Goal: Check status: Check status

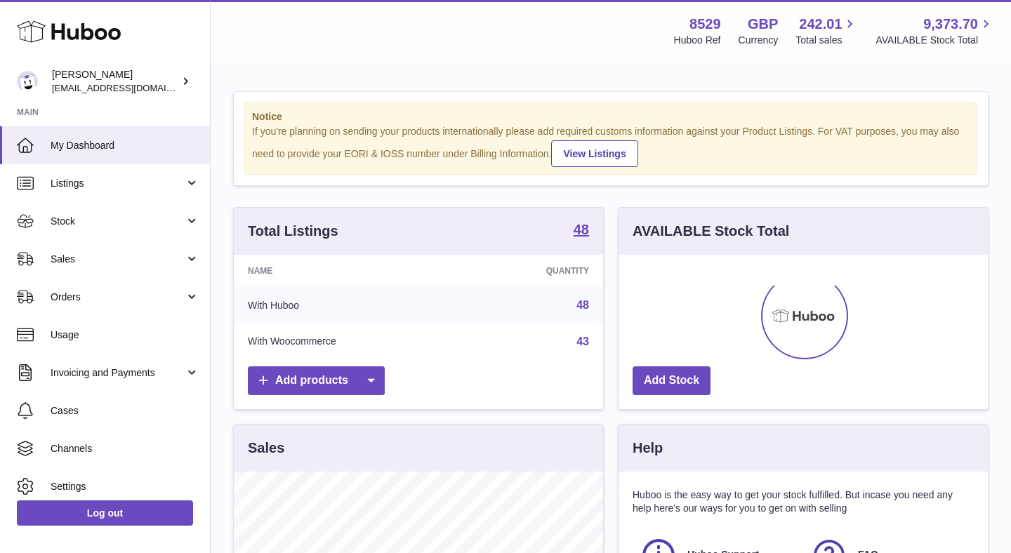
scroll to position [219, 369]
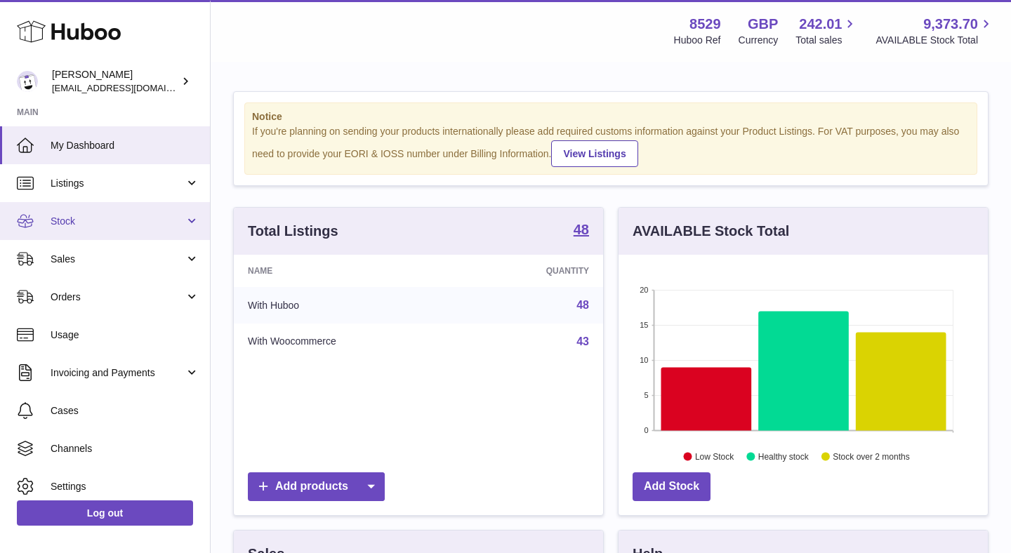
click at [120, 211] on link "Stock" at bounding box center [105, 221] width 210 height 38
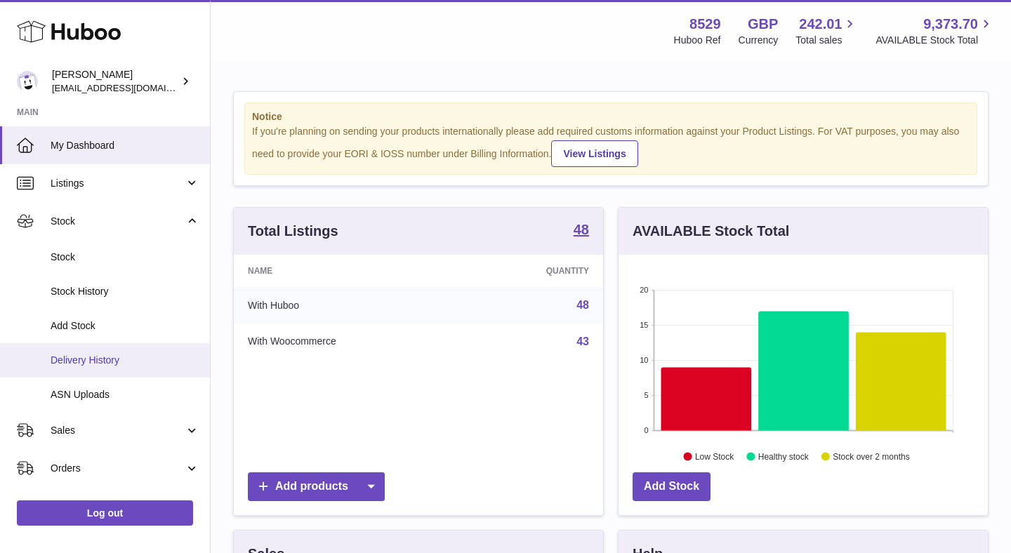
click at [97, 369] on link "Delivery History" at bounding box center [105, 360] width 210 height 34
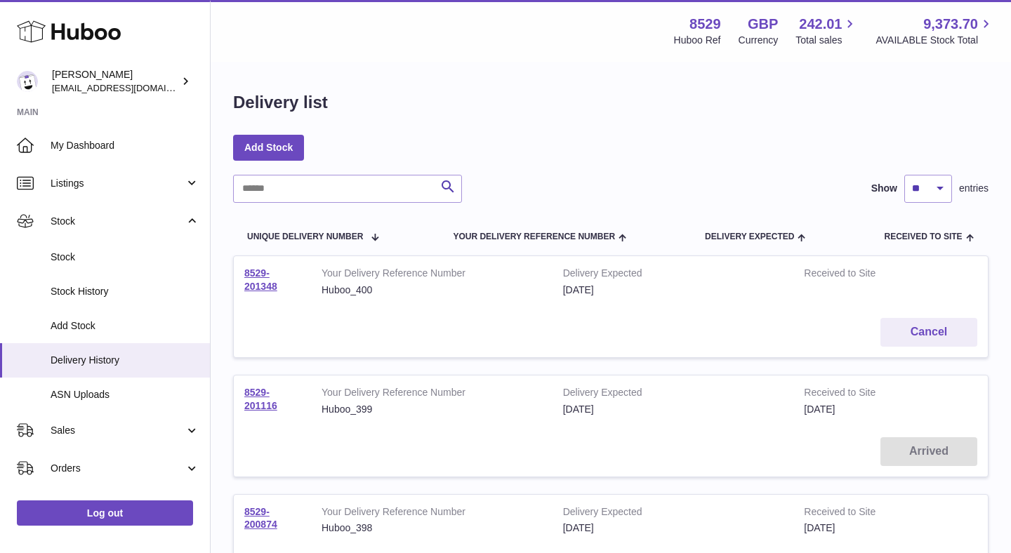
scroll to position [8, 0]
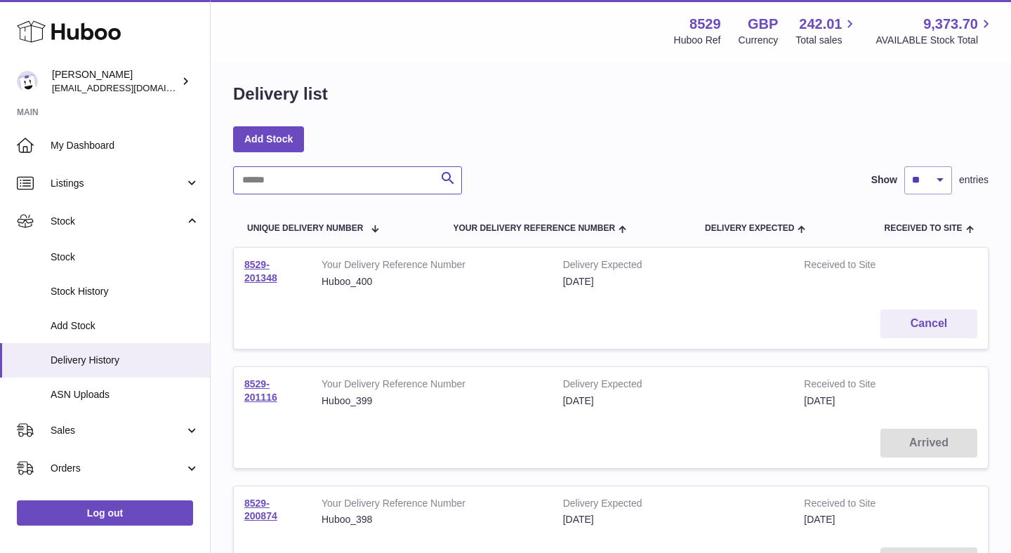
click at [328, 185] on input "text" at bounding box center [347, 180] width 229 height 28
type input "******"
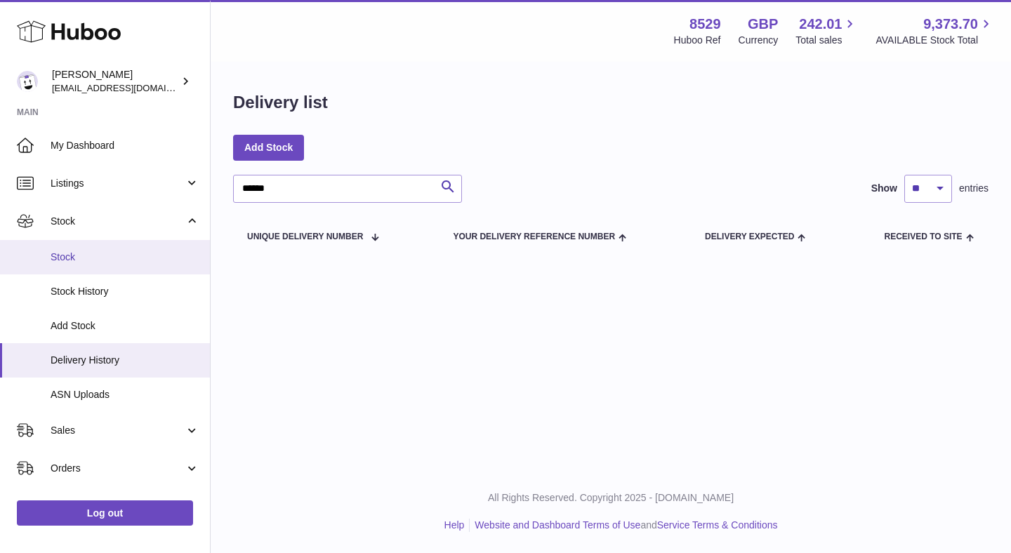
click at [84, 256] on span "Stock" at bounding box center [125, 257] width 149 height 13
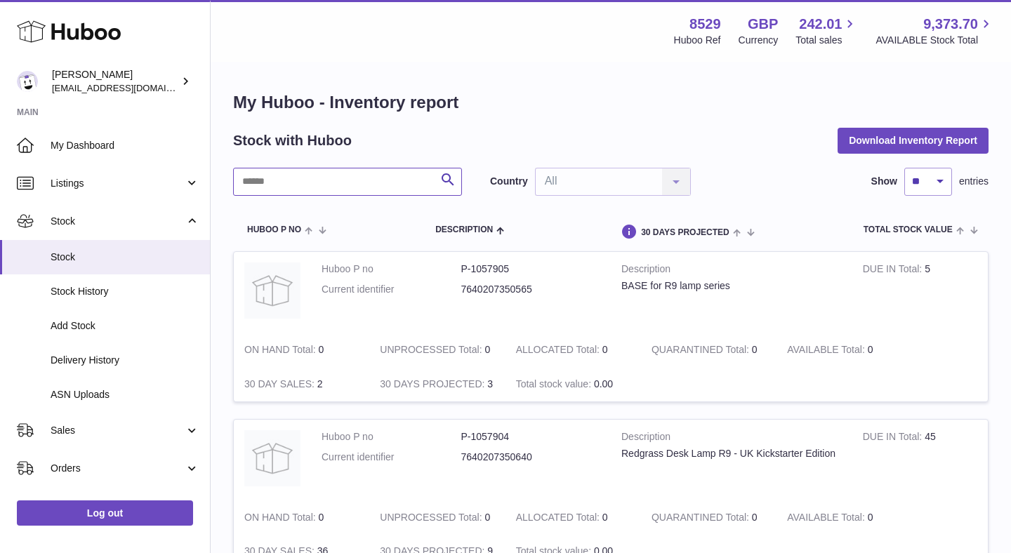
click at [352, 180] on input "text" at bounding box center [347, 182] width 229 height 28
type input "******"
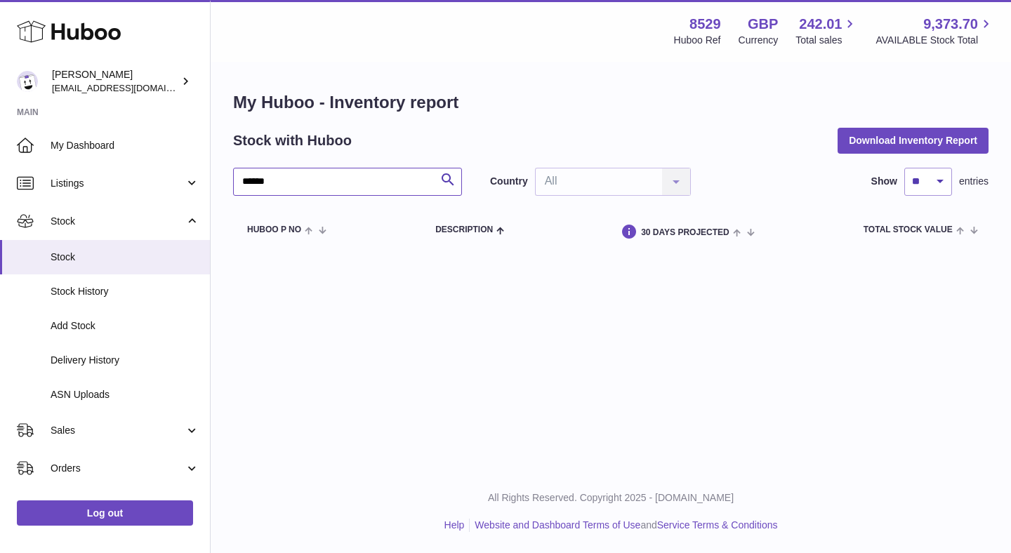
click at [383, 180] on input "******" at bounding box center [347, 182] width 229 height 28
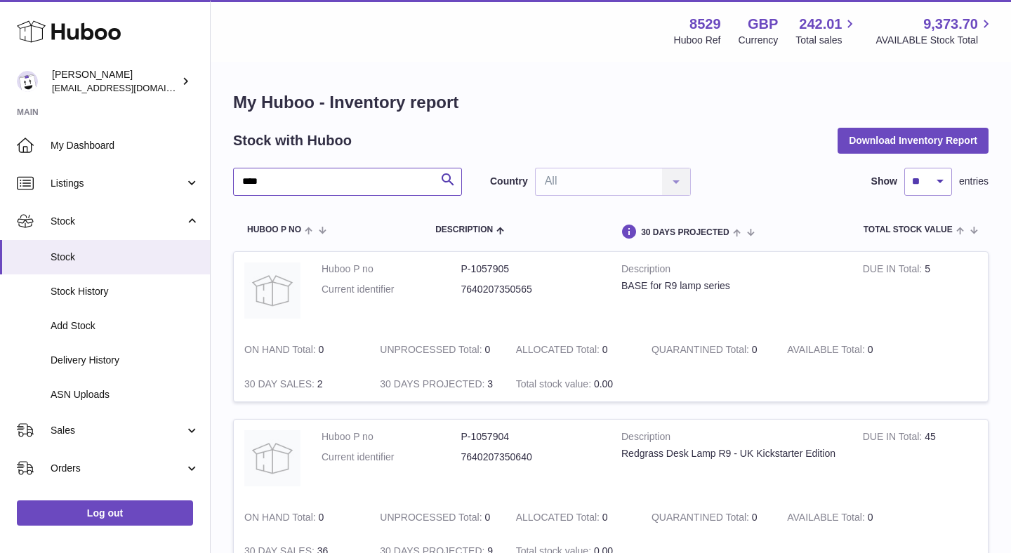
type input "****"
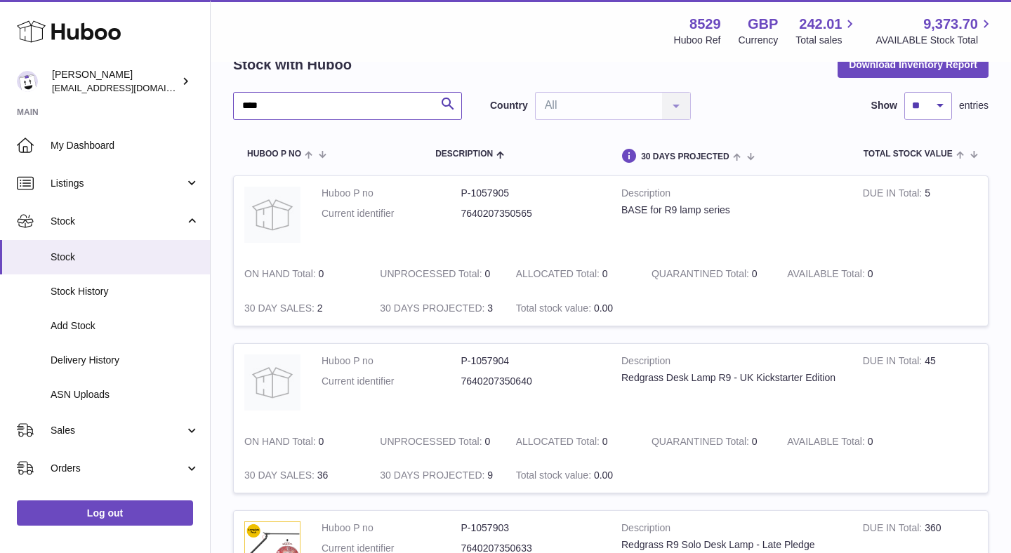
scroll to position [78, 0]
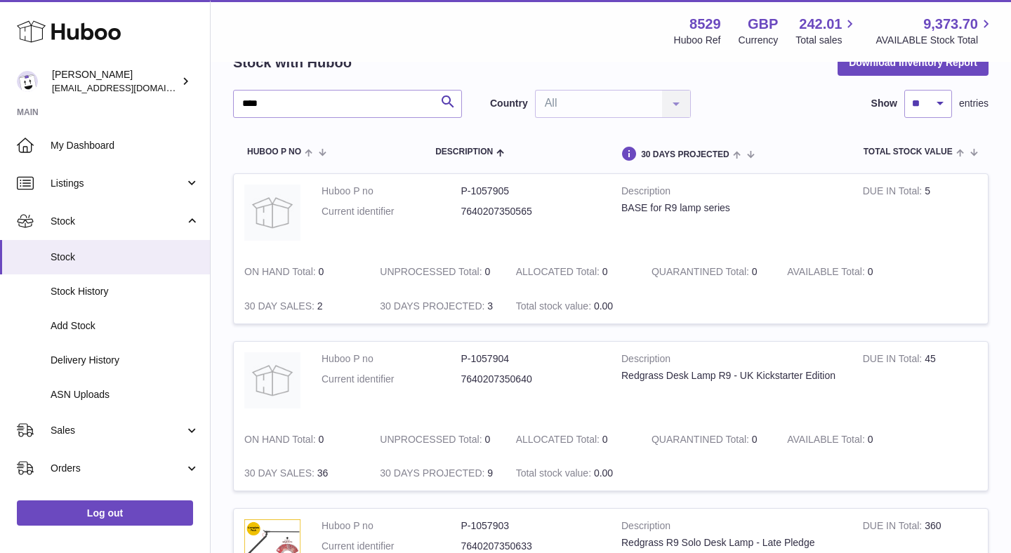
click at [929, 359] on td "DUE IN Total 45" at bounding box center [919, 382] width 135 height 81
click at [99, 345] on link "Delivery History" at bounding box center [105, 360] width 210 height 34
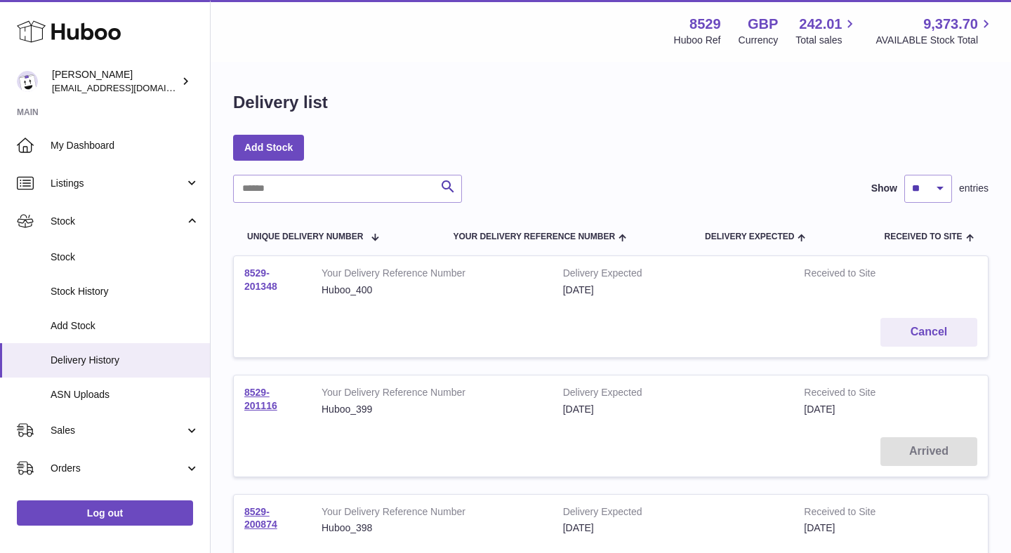
click at [263, 283] on link "8529-201348" at bounding box center [260, 279] width 33 height 25
click at [258, 400] on link "8529-201116" at bounding box center [260, 399] width 33 height 25
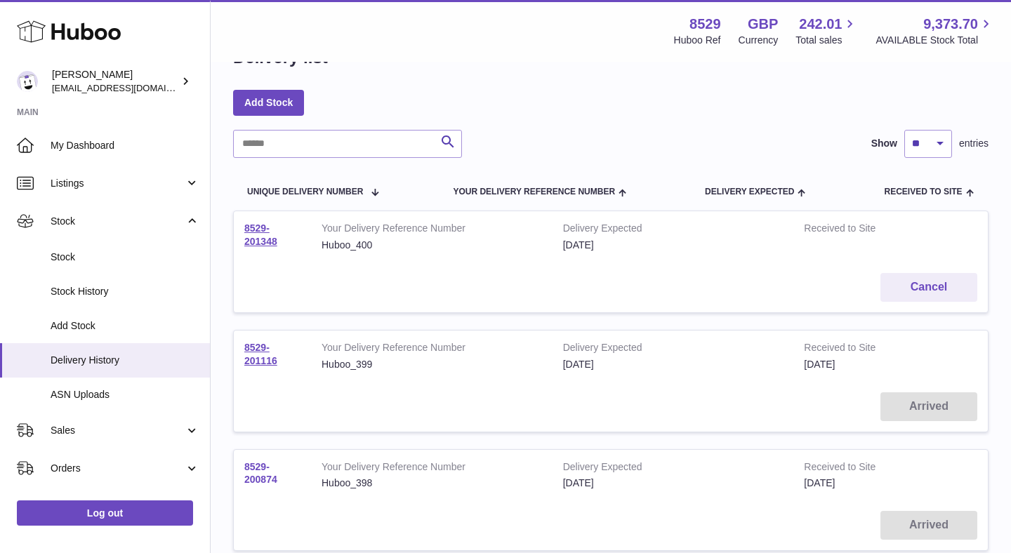
click at [253, 469] on link "8529-200874" at bounding box center [260, 473] width 33 height 25
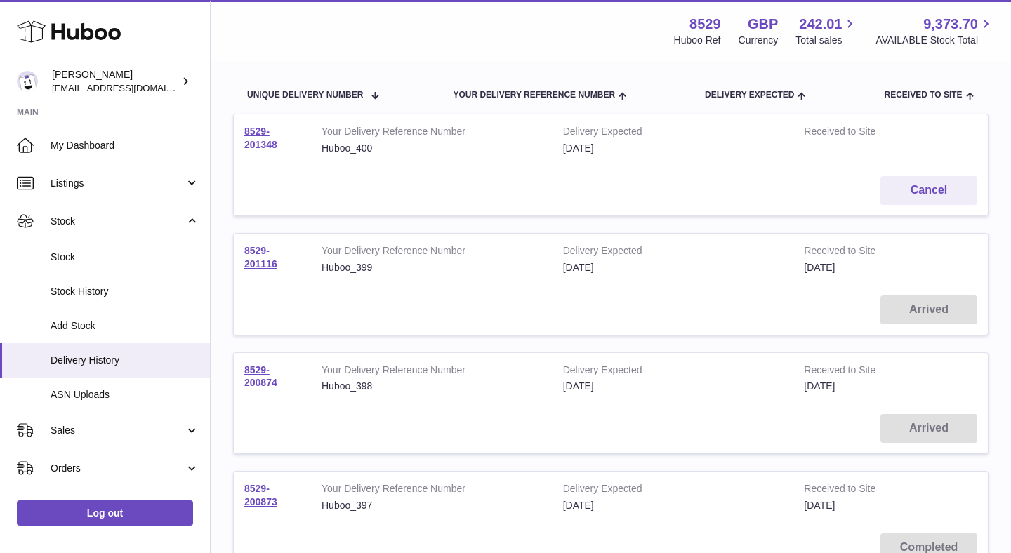
scroll to position [322, 0]
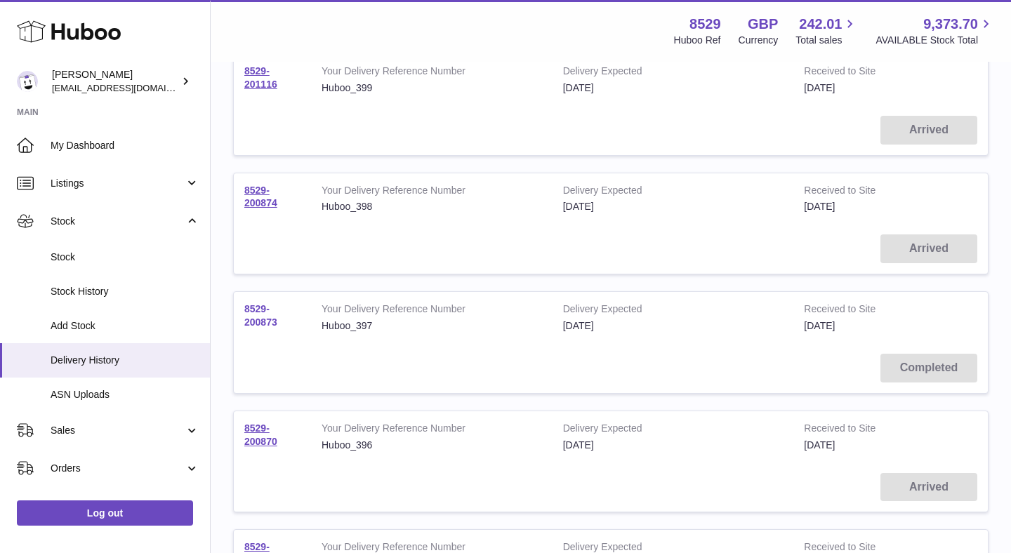
click at [256, 325] on link "8529-200873" at bounding box center [260, 315] width 33 height 25
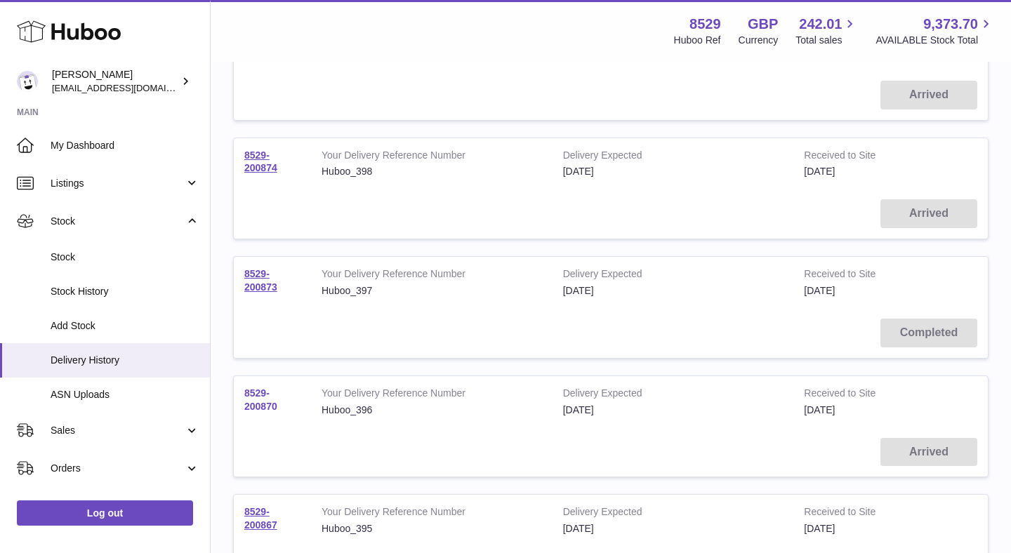
click at [249, 406] on link "8529-200870" at bounding box center [260, 400] width 33 height 25
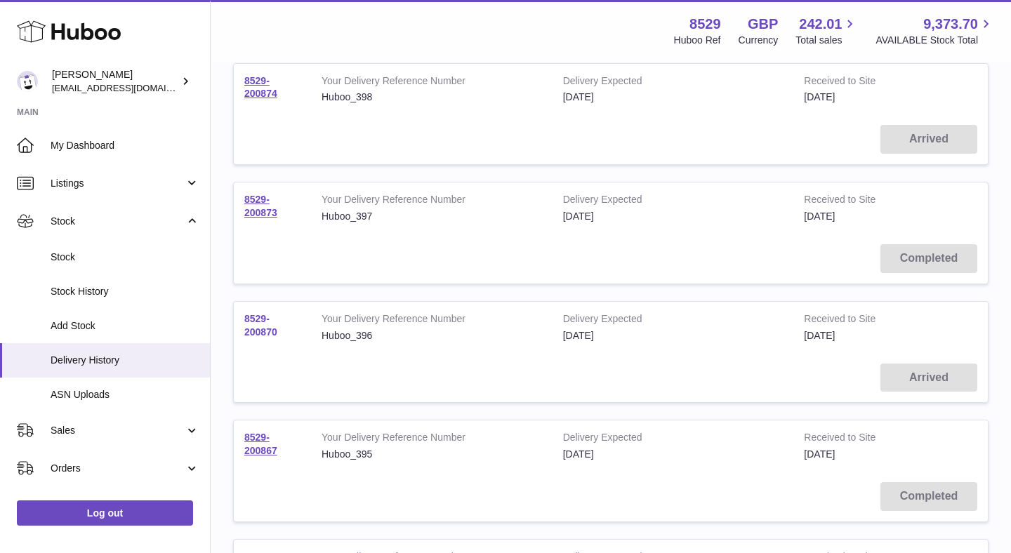
click at [254, 314] on link "8529-200870" at bounding box center [260, 325] width 33 height 25
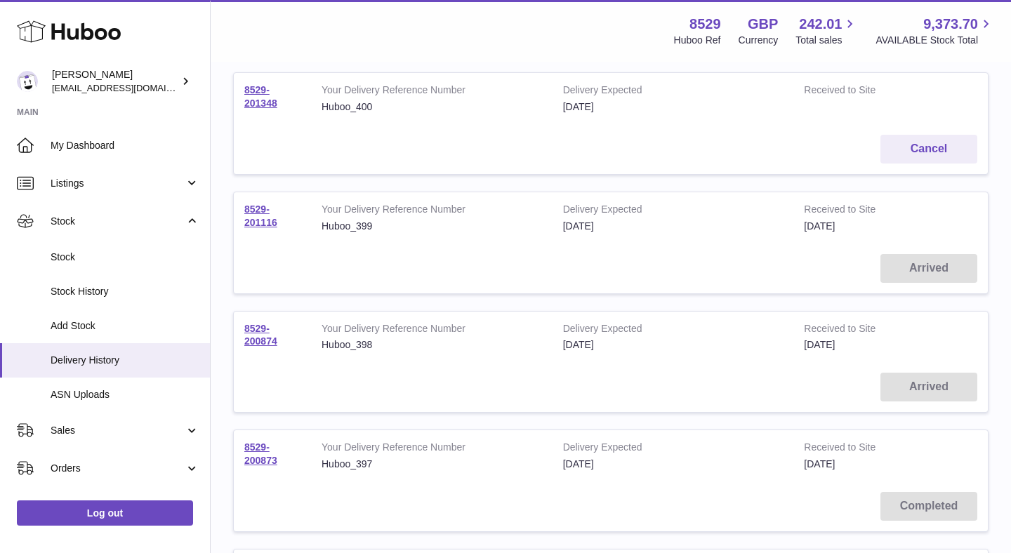
scroll to position [168, 0]
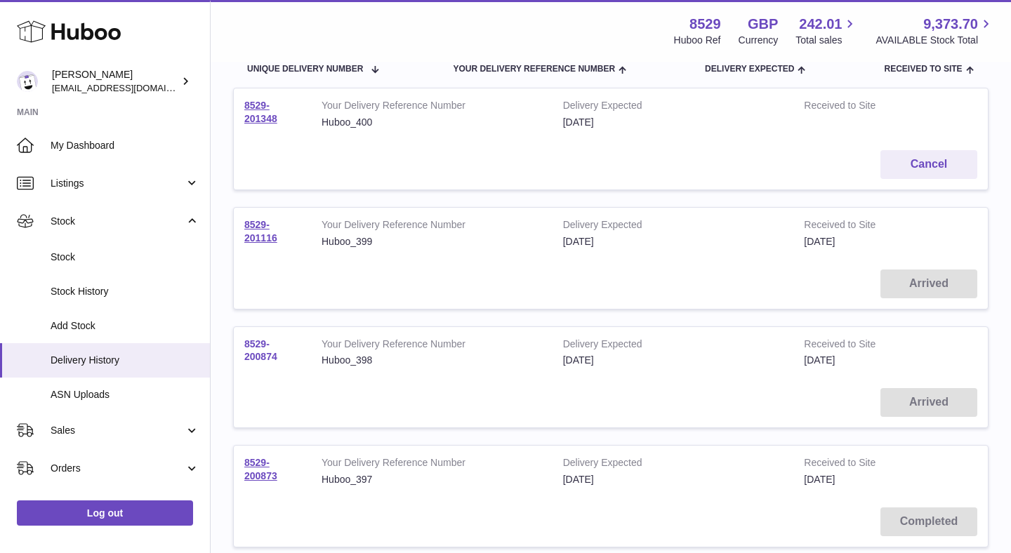
click at [263, 355] on link "8529-200874" at bounding box center [260, 350] width 33 height 25
click at [257, 234] on link "8529-201116" at bounding box center [260, 231] width 33 height 25
click at [110, 251] on span "Stock" at bounding box center [125, 257] width 149 height 13
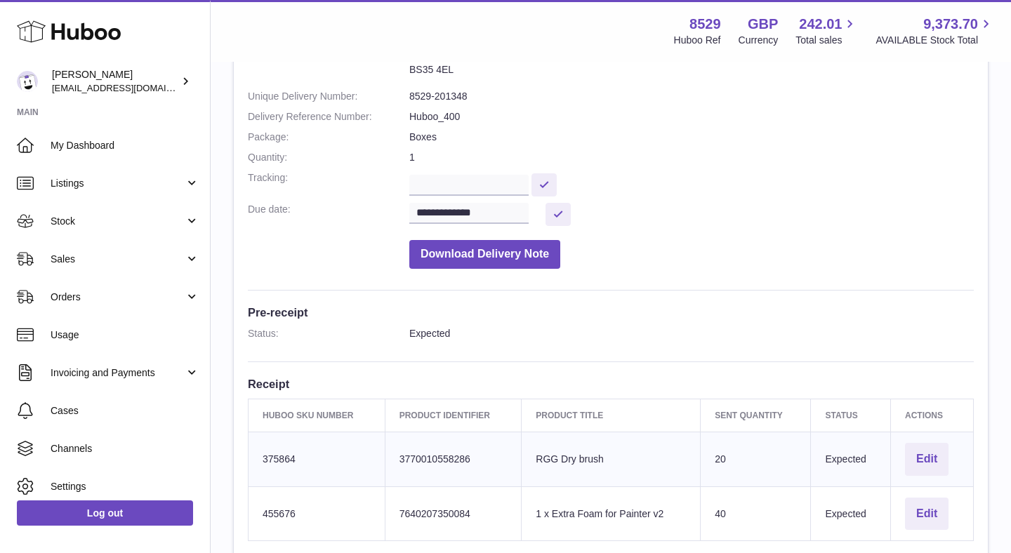
scroll to position [244, 0]
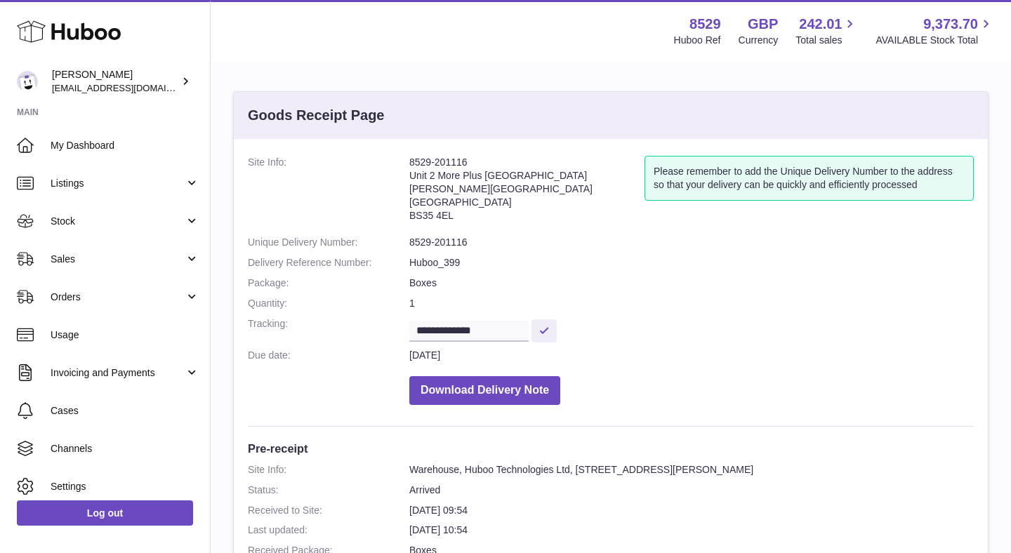
scroll to position [328, 0]
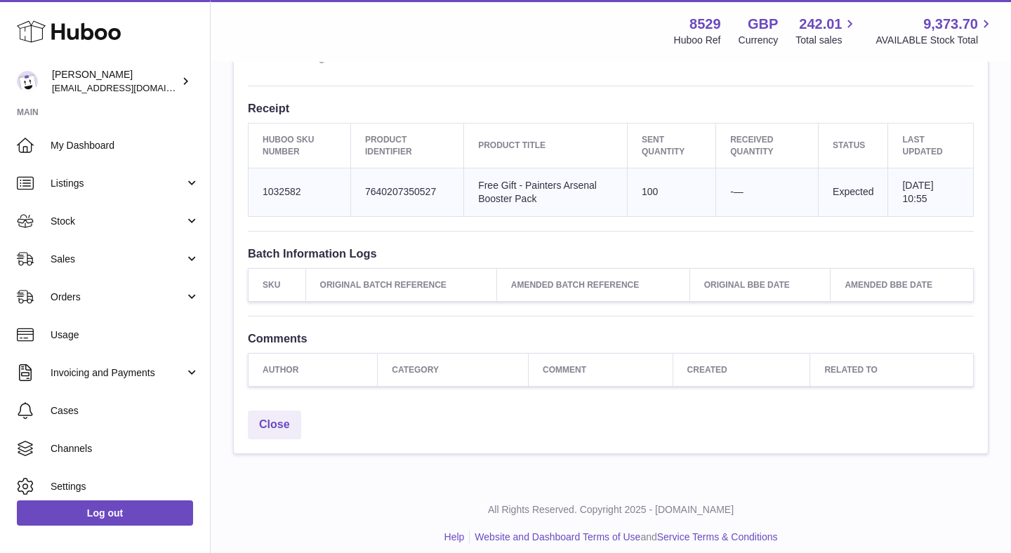
scroll to position [503, 0]
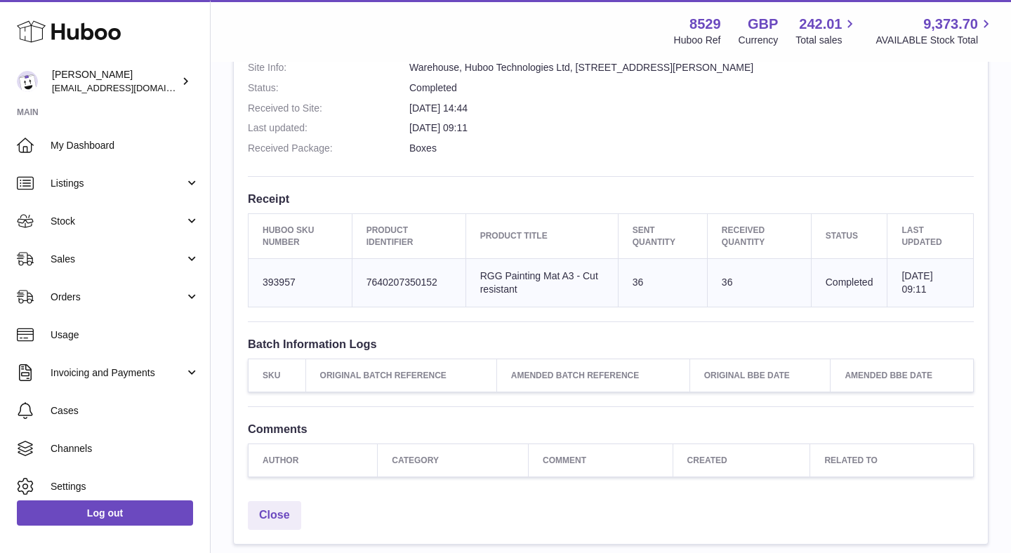
scroll to position [502, 0]
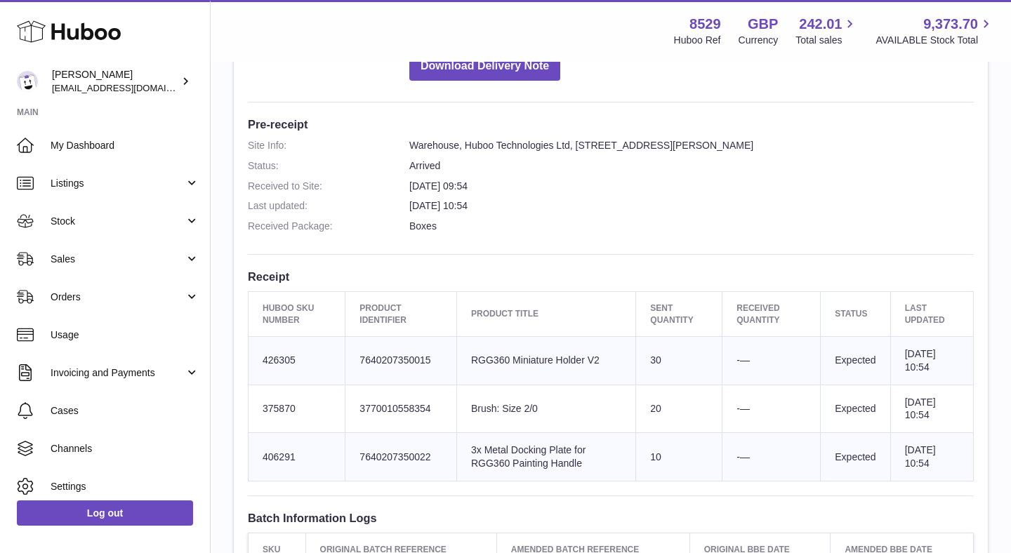
scroll to position [531, 0]
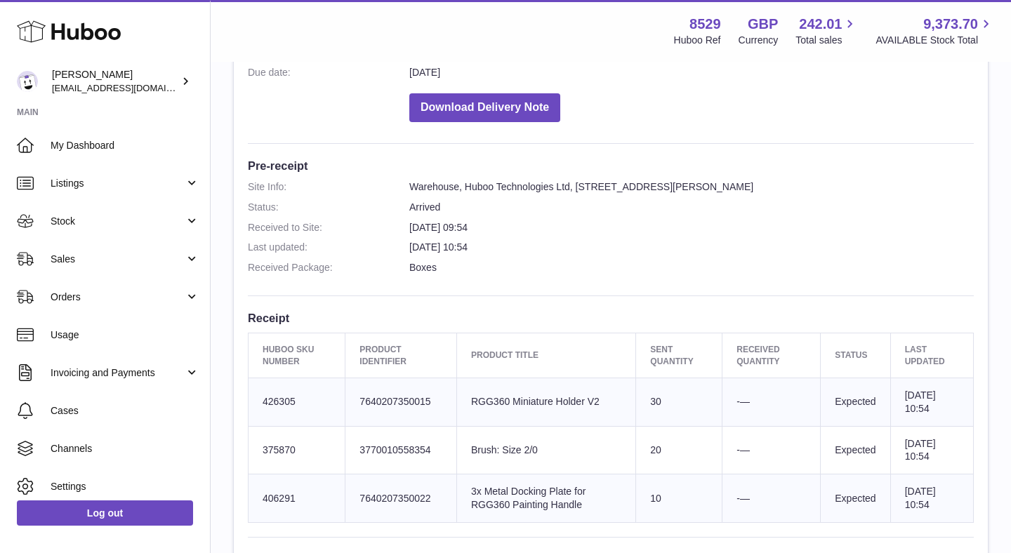
scroll to position [329, 0]
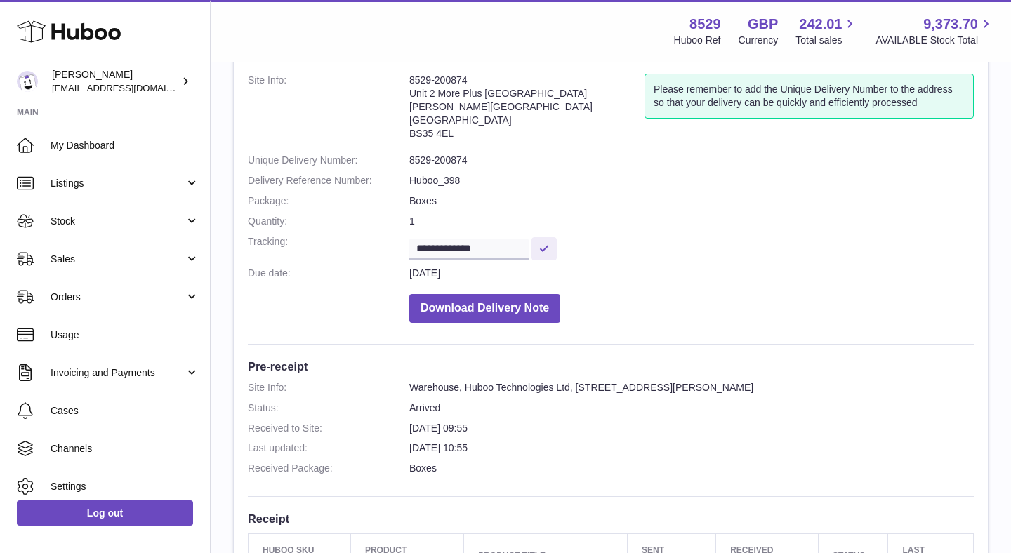
scroll to position [235, 0]
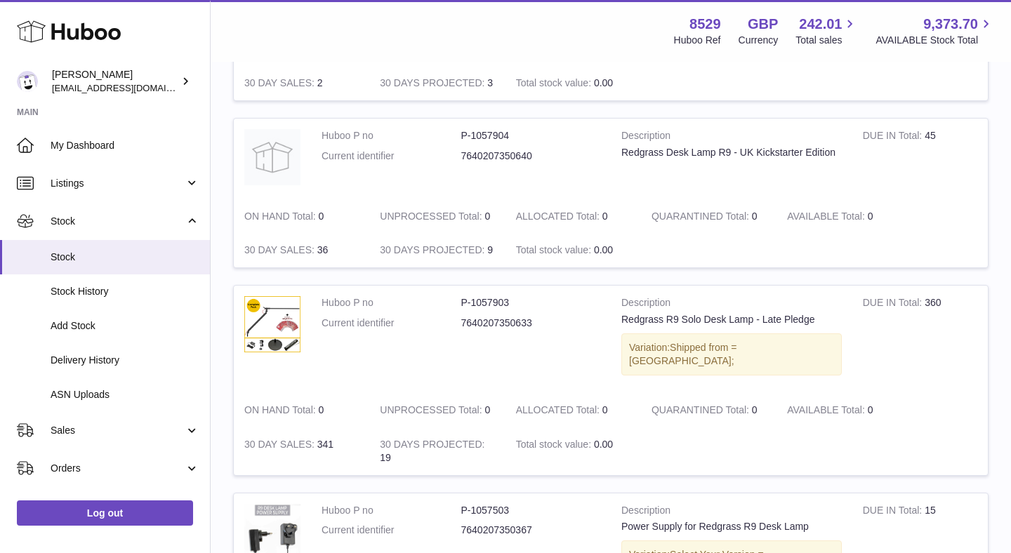
scroll to position [304, 0]
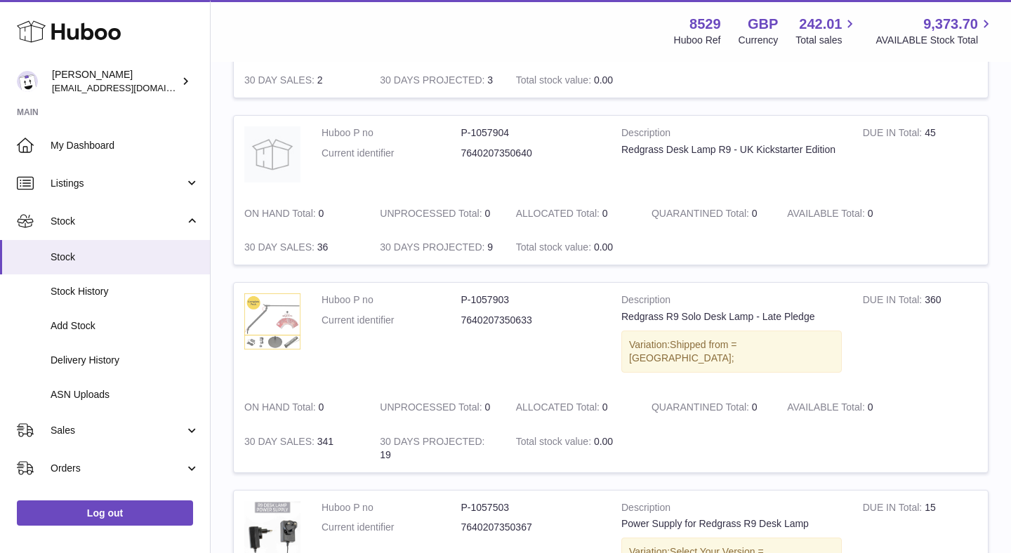
click at [293, 322] on img at bounding box center [272, 321] width 56 height 56
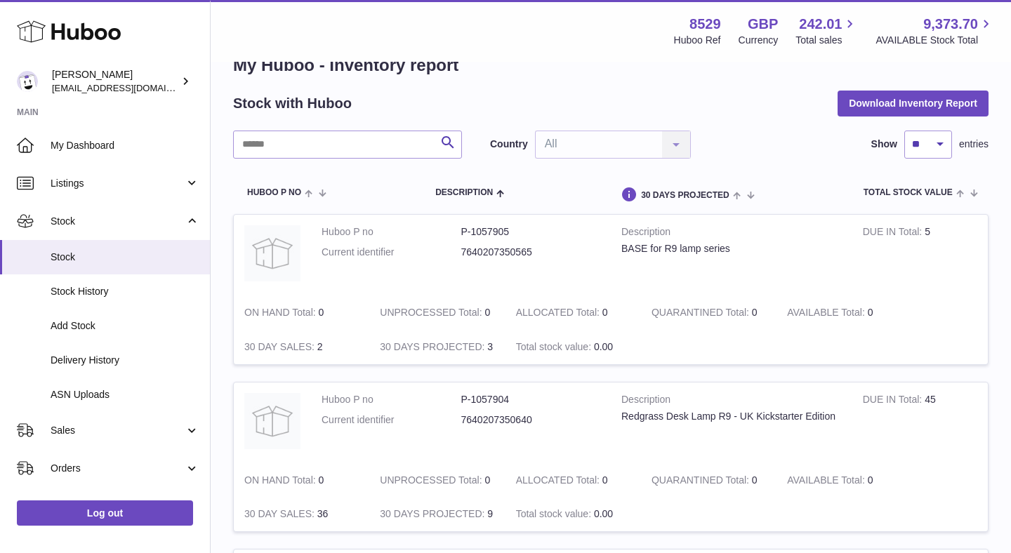
scroll to position [0, 0]
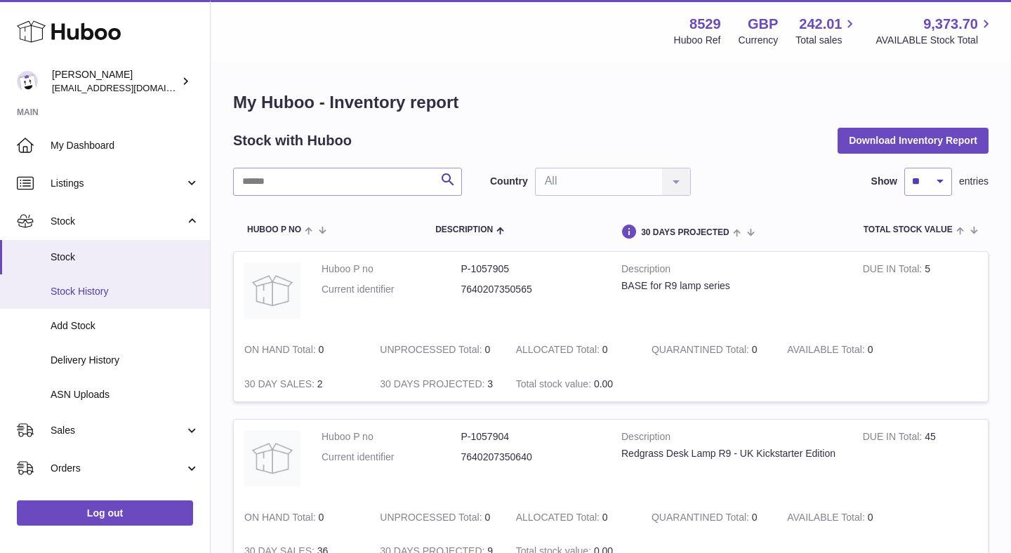
click at [114, 290] on span "Stock History" at bounding box center [125, 291] width 149 height 13
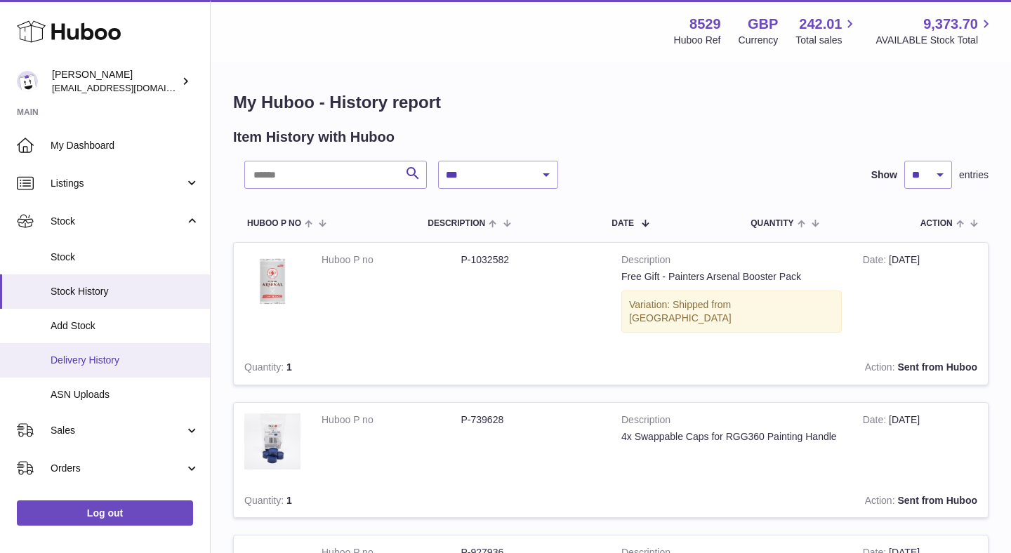
click at [90, 355] on span "Delivery History" at bounding box center [125, 360] width 149 height 13
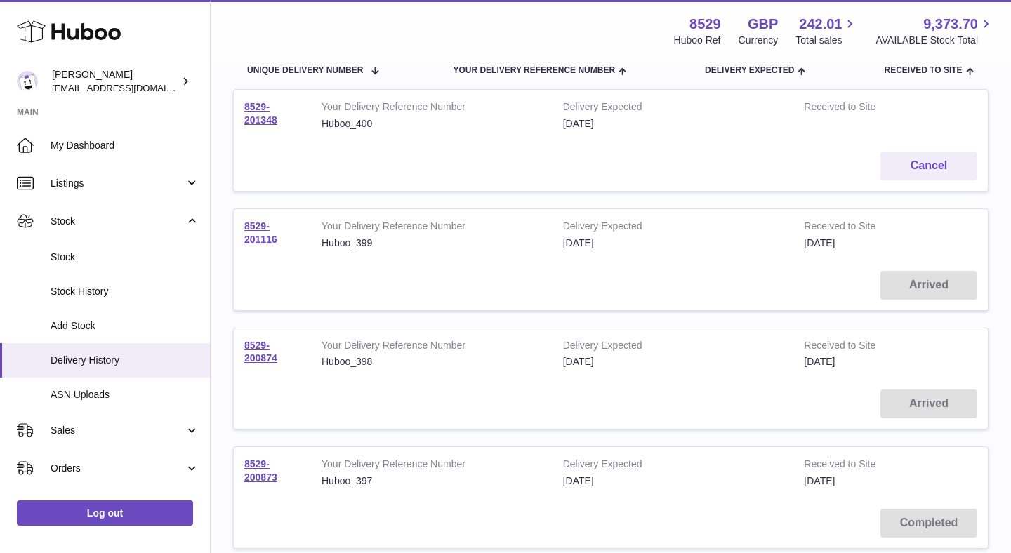
scroll to position [169, 0]
click at [252, 355] on link "8529-200874" at bounding box center [260, 349] width 33 height 25
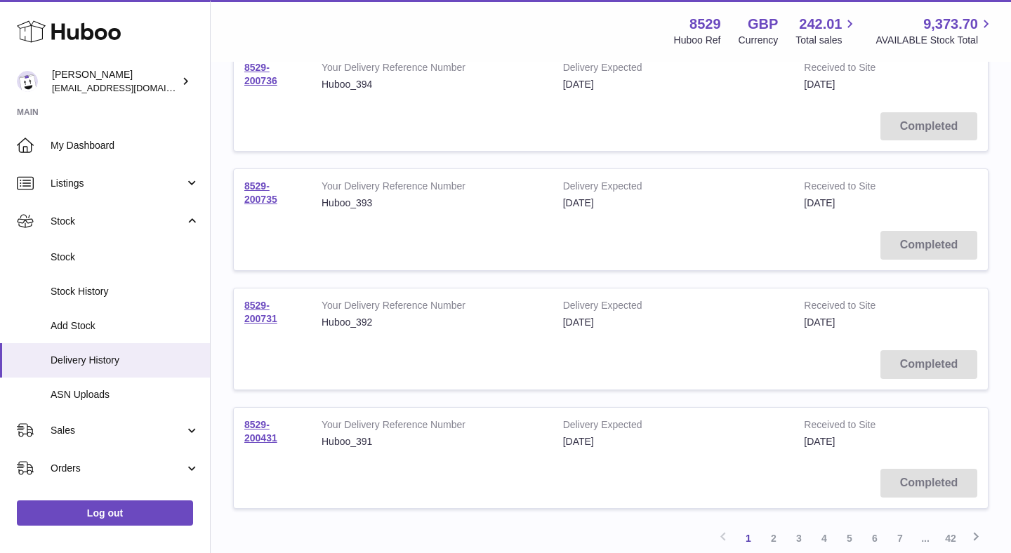
scroll to position [1040, 0]
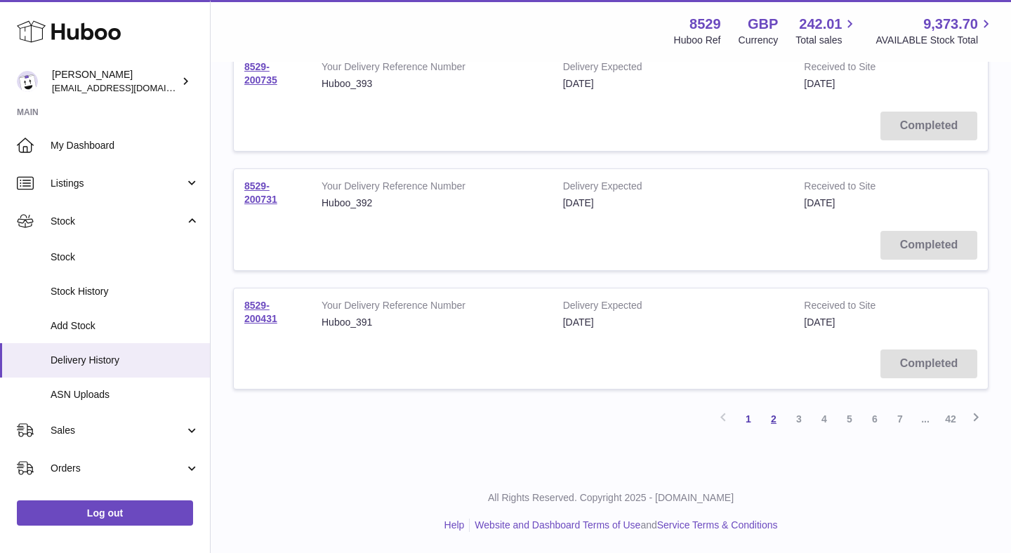
click at [778, 419] on link "2" at bounding box center [773, 418] width 25 height 25
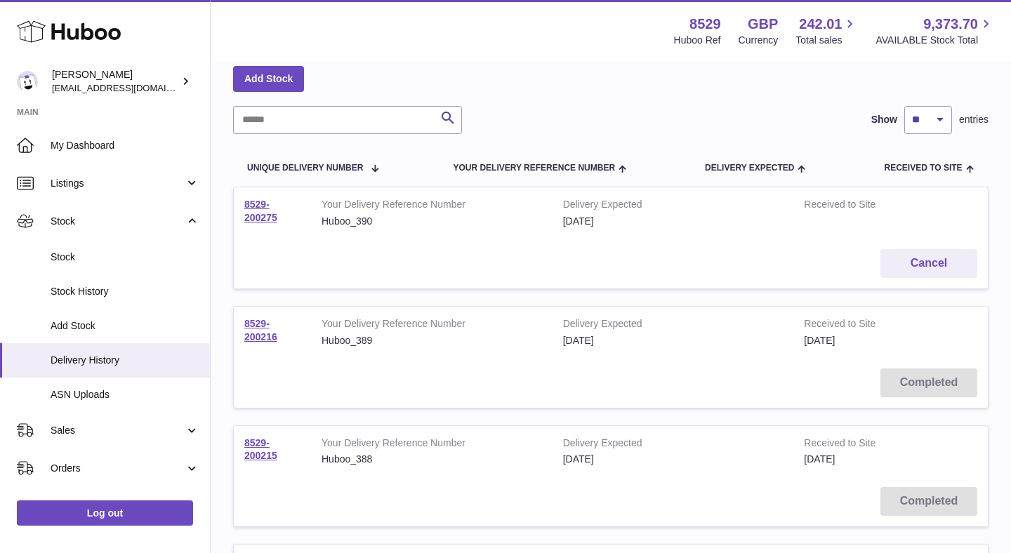
scroll to position [76, 0]
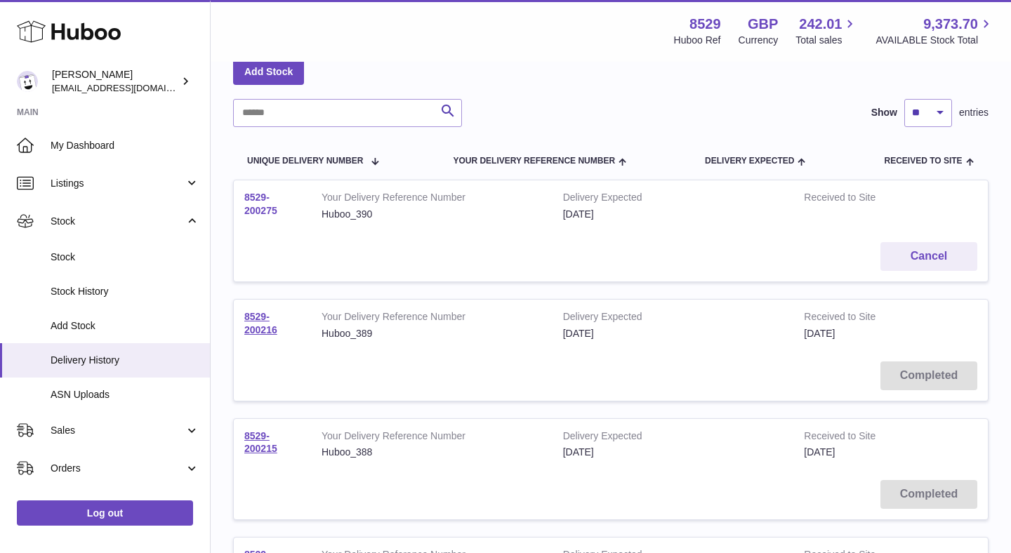
click at [250, 209] on link "8529-200275" at bounding box center [260, 204] width 33 height 25
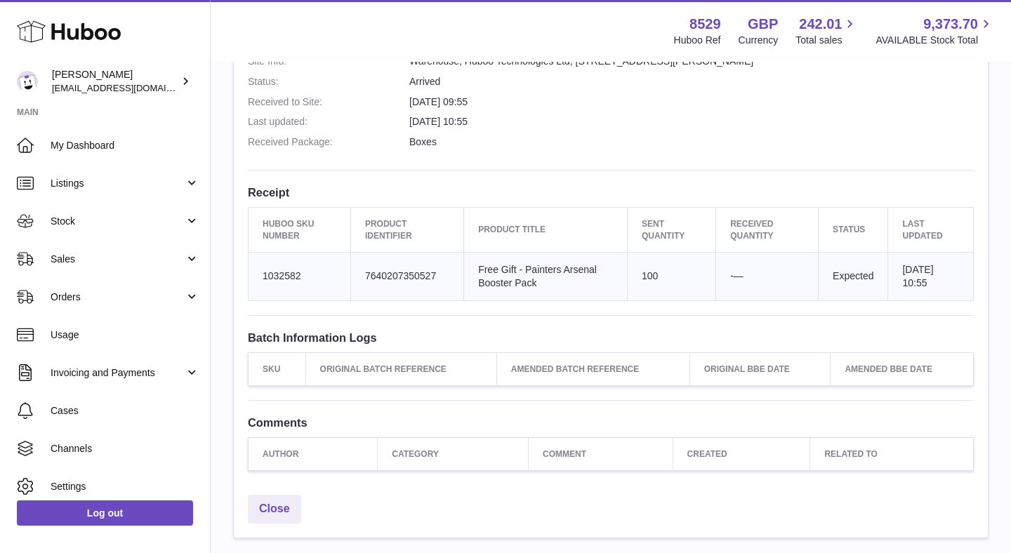
scroll to position [503, 0]
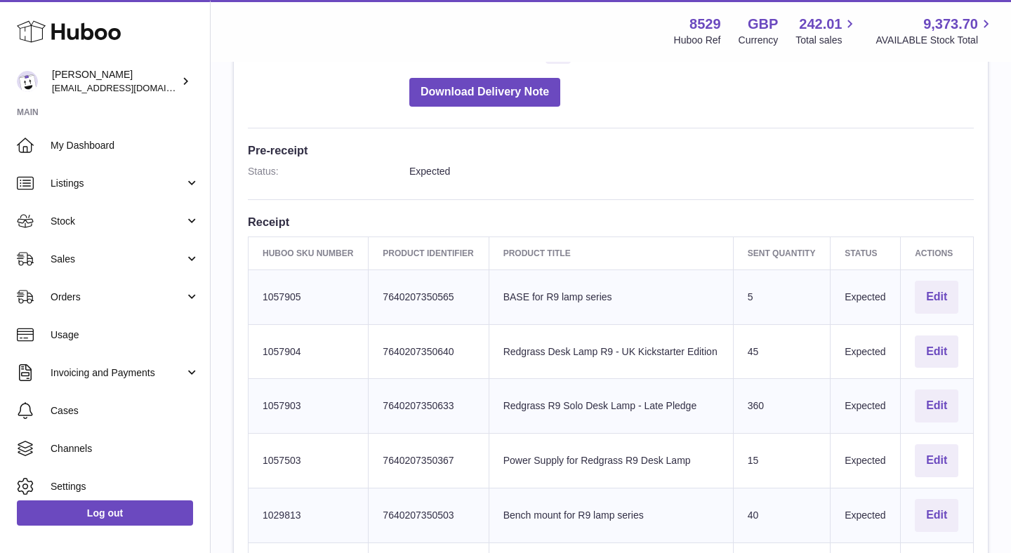
scroll to position [276, 0]
